Goal: Go to known website: Access a specific website the user already knows

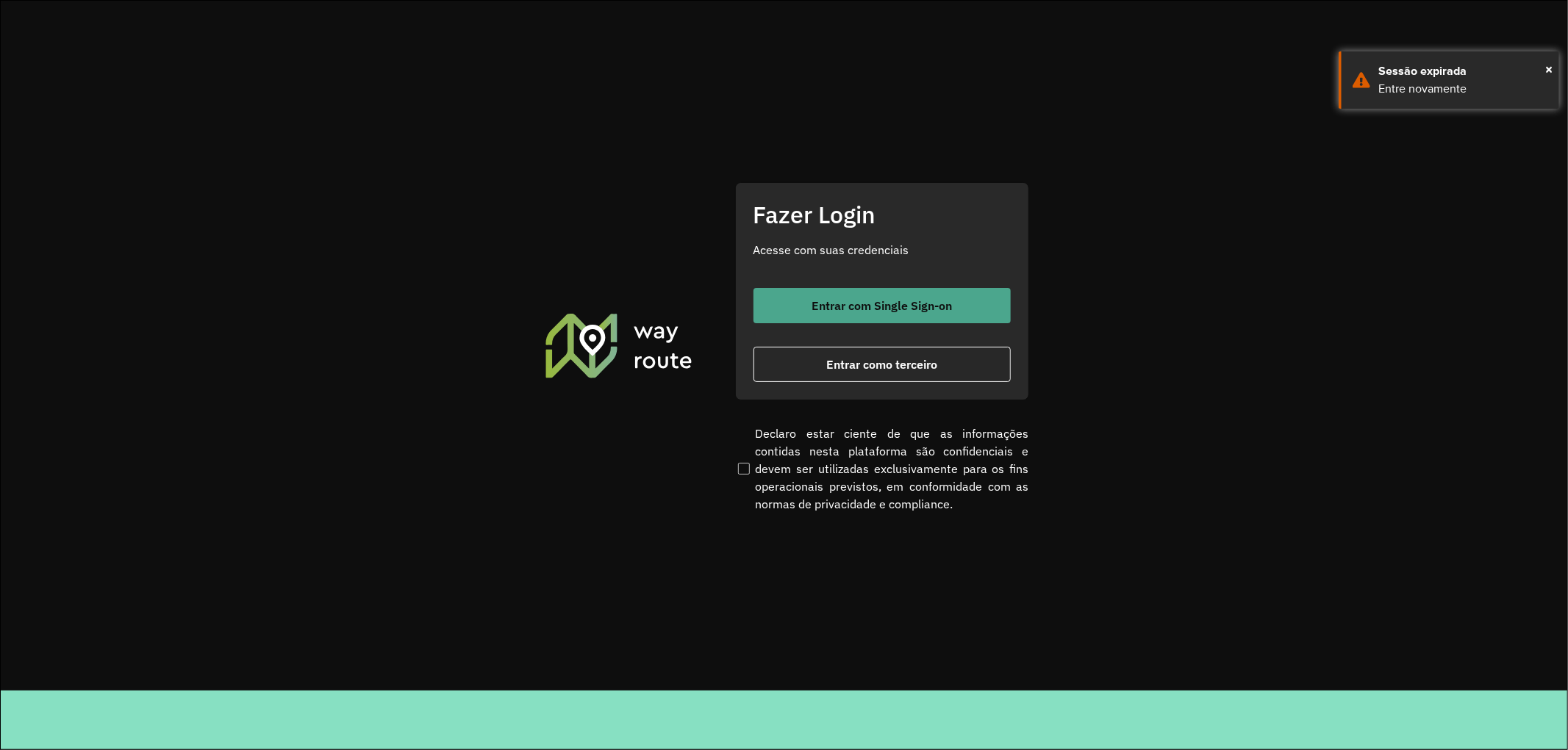
click at [864, 318] on button "Entrar com Single Sign-on" at bounding box center [882, 305] width 257 height 35
